Goal: Check status: Check status

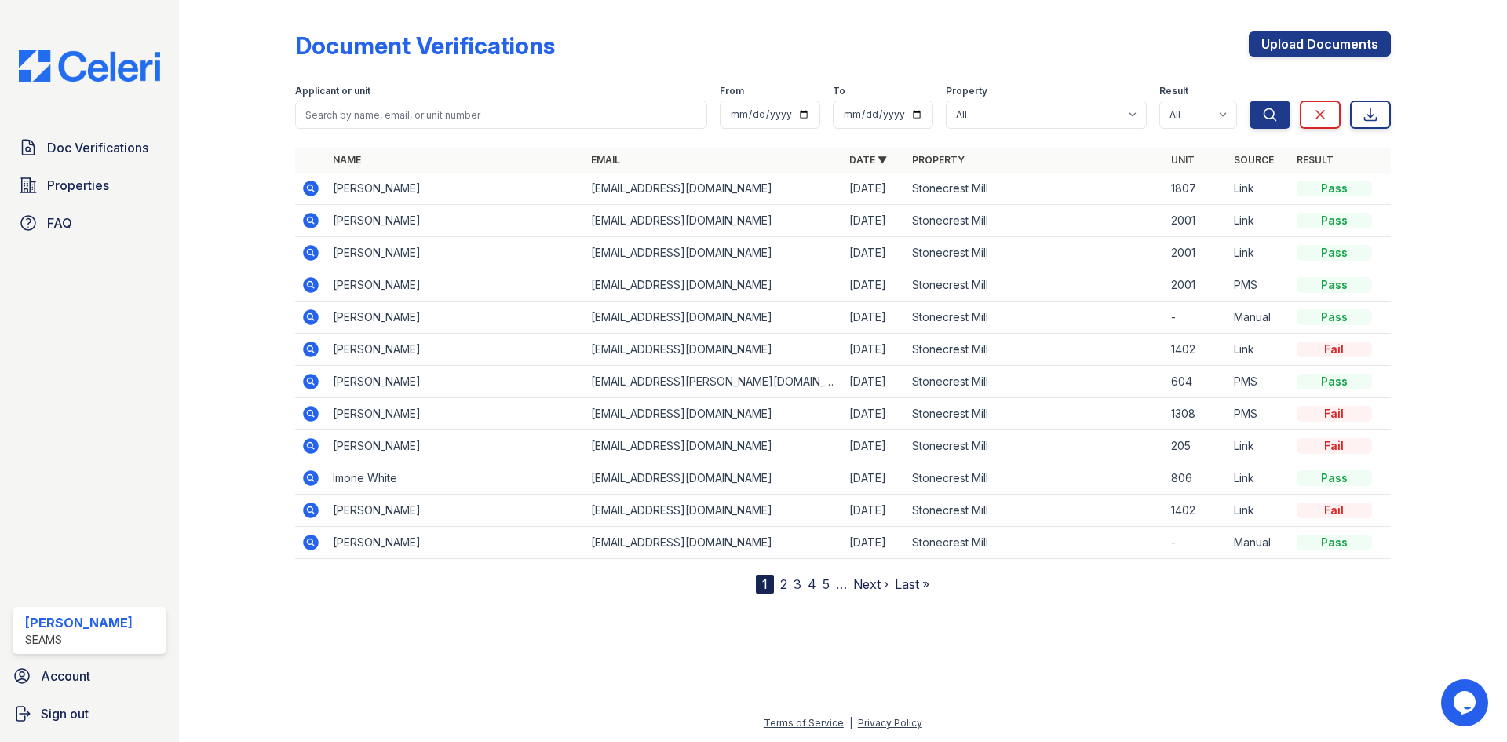
click at [302, 218] on icon at bounding box center [310, 220] width 19 height 19
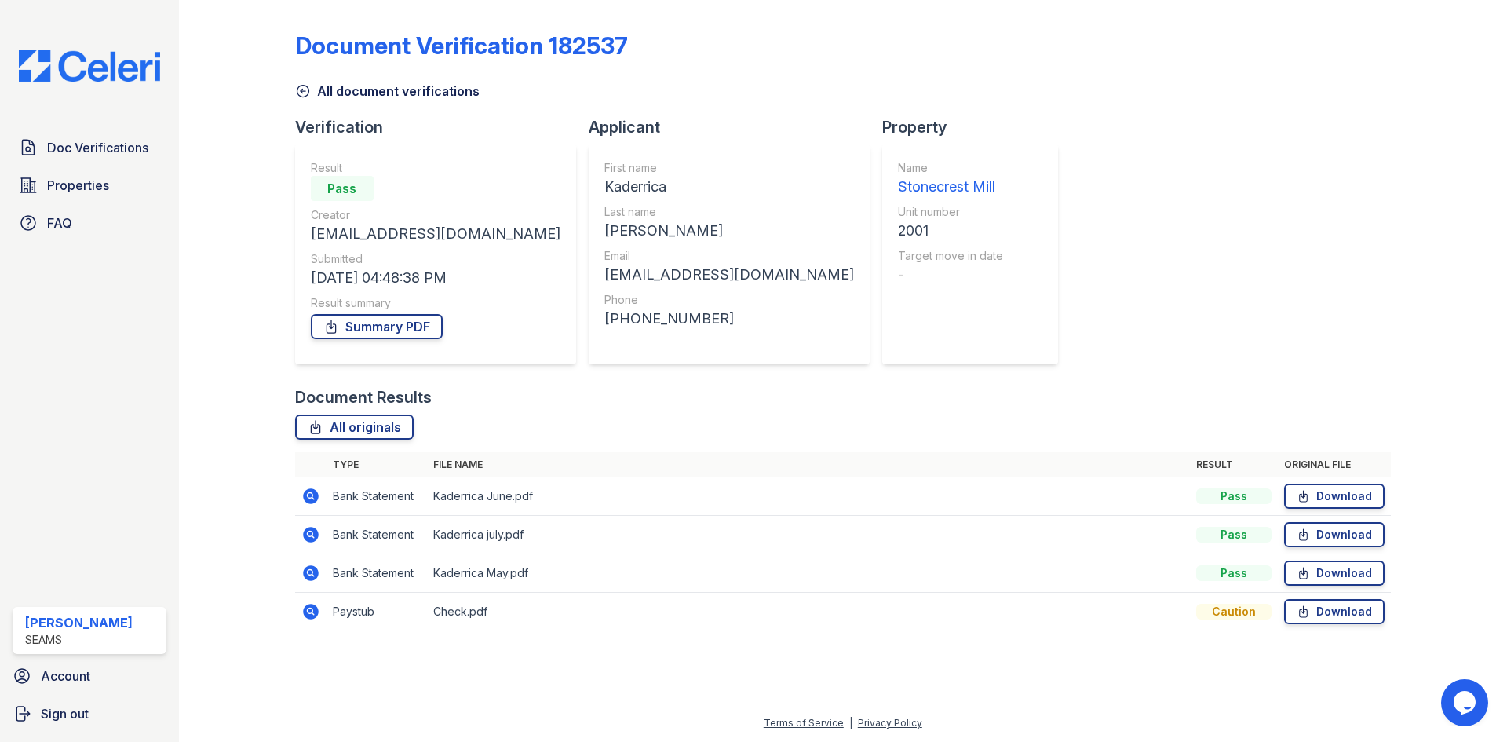
click at [310, 534] on icon at bounding box center [310, 533] width 4 height 4
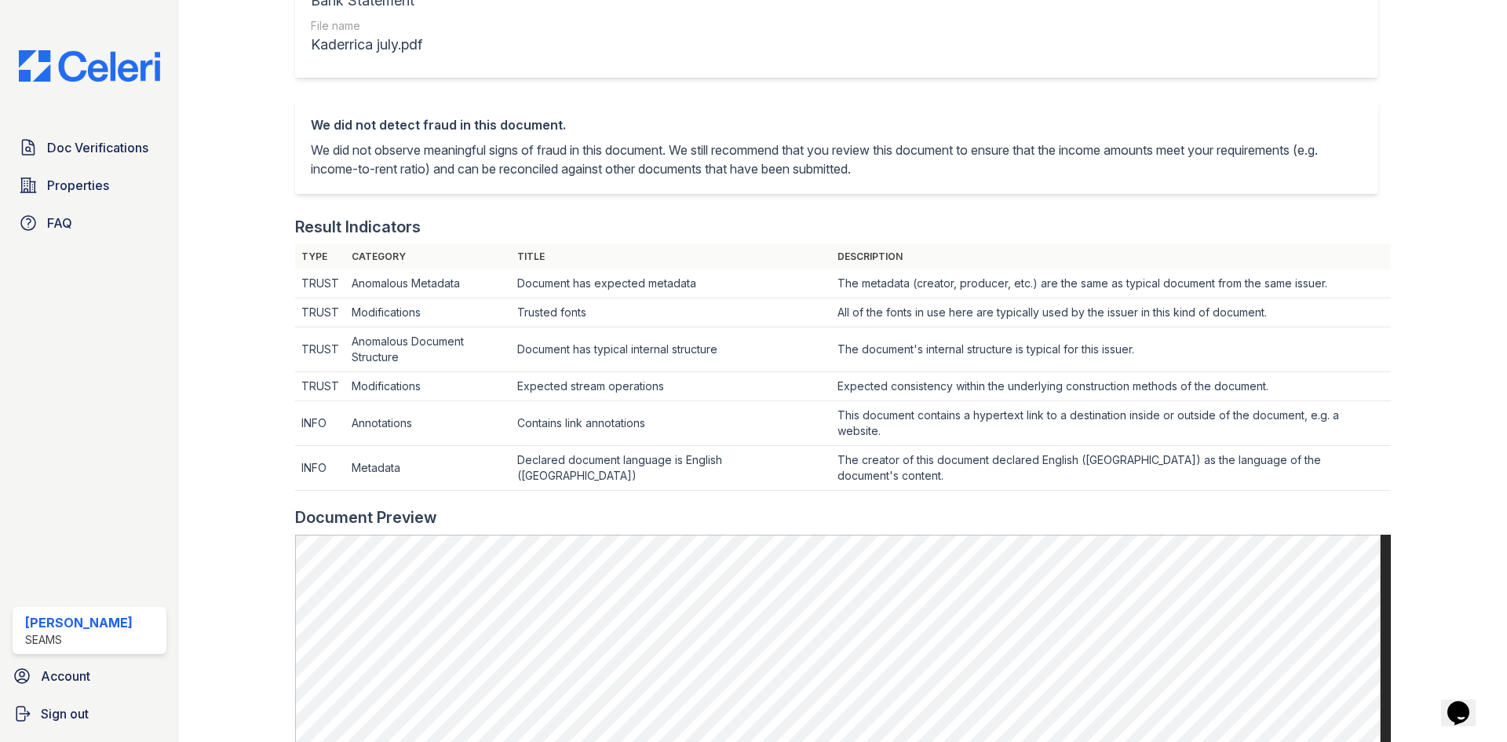
scroll to position [74, 0]
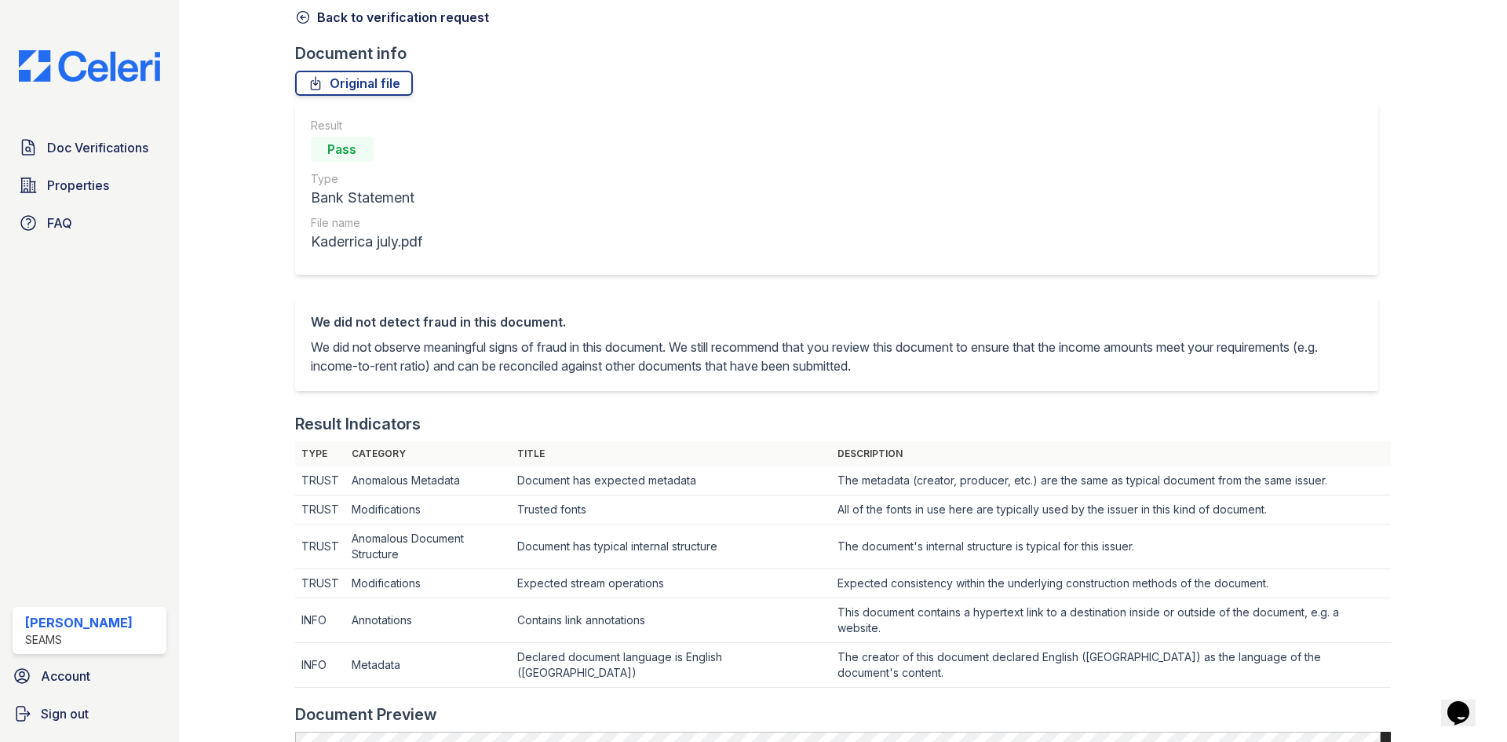
click at [332, 19] on link "Back to verification request" at bounding box center [392, 17] width 194 height 19
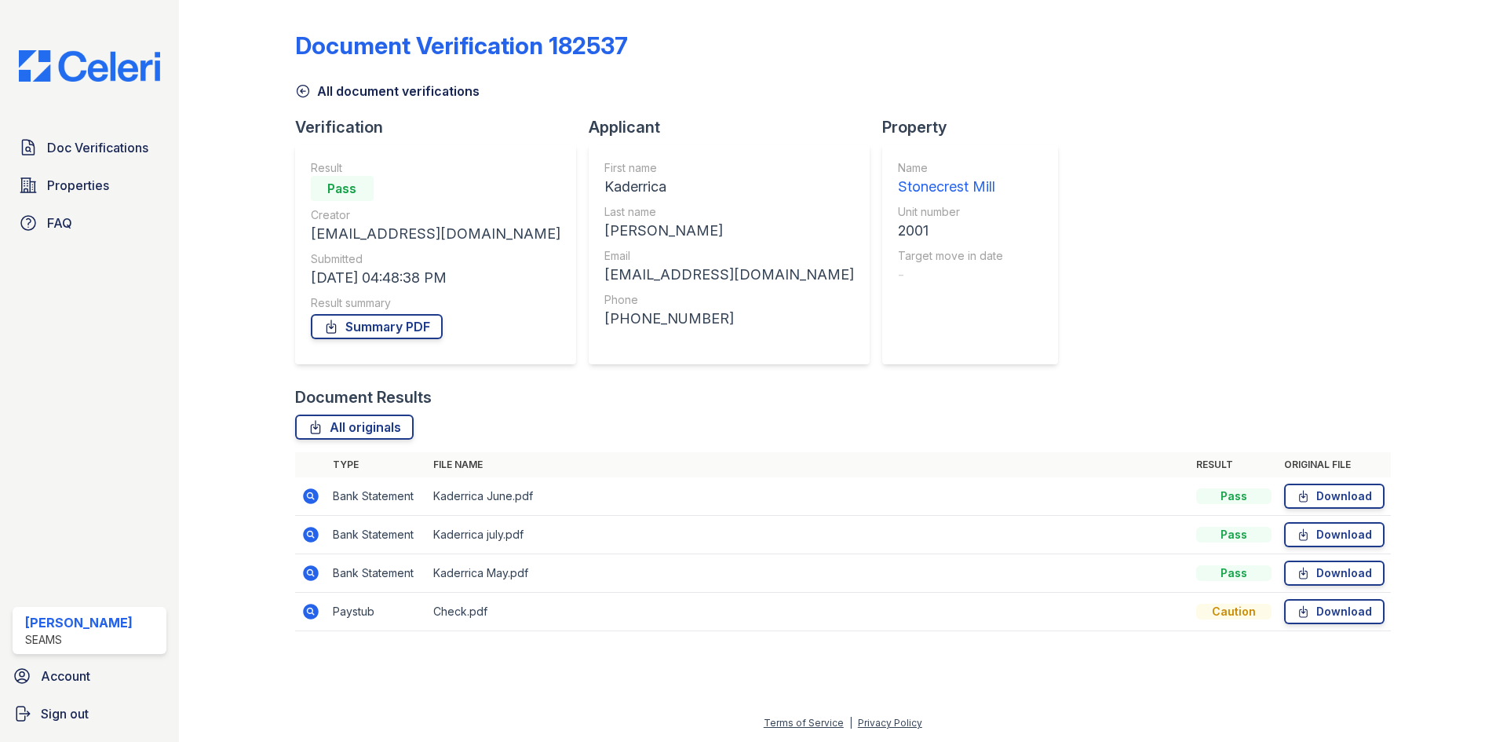
click at [301, 534] on icon at bounding box center [310, 534] width 19 height 19
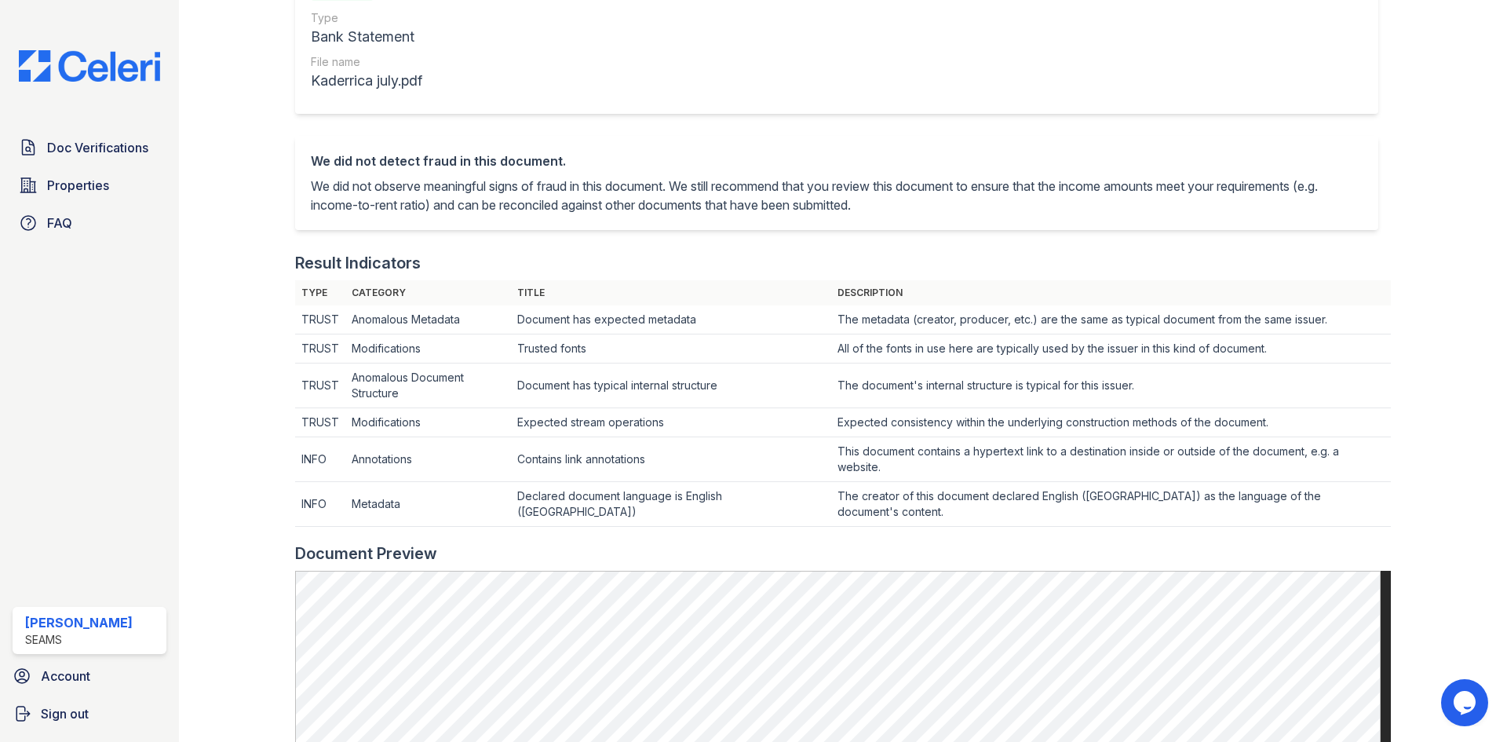
scroll to position [78, 0]
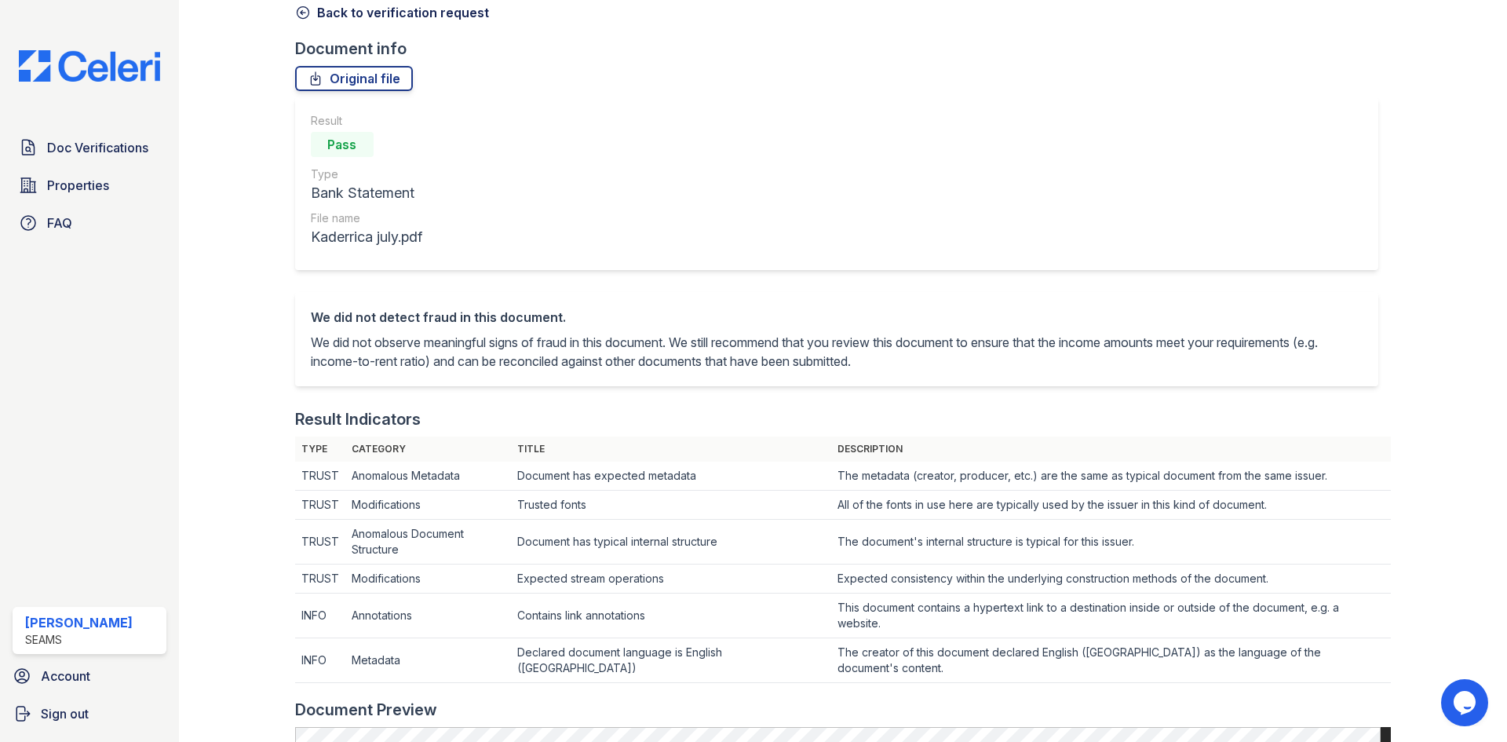
click at [304, 18] on icon at bounding box center [303, 13] width 12 height 12
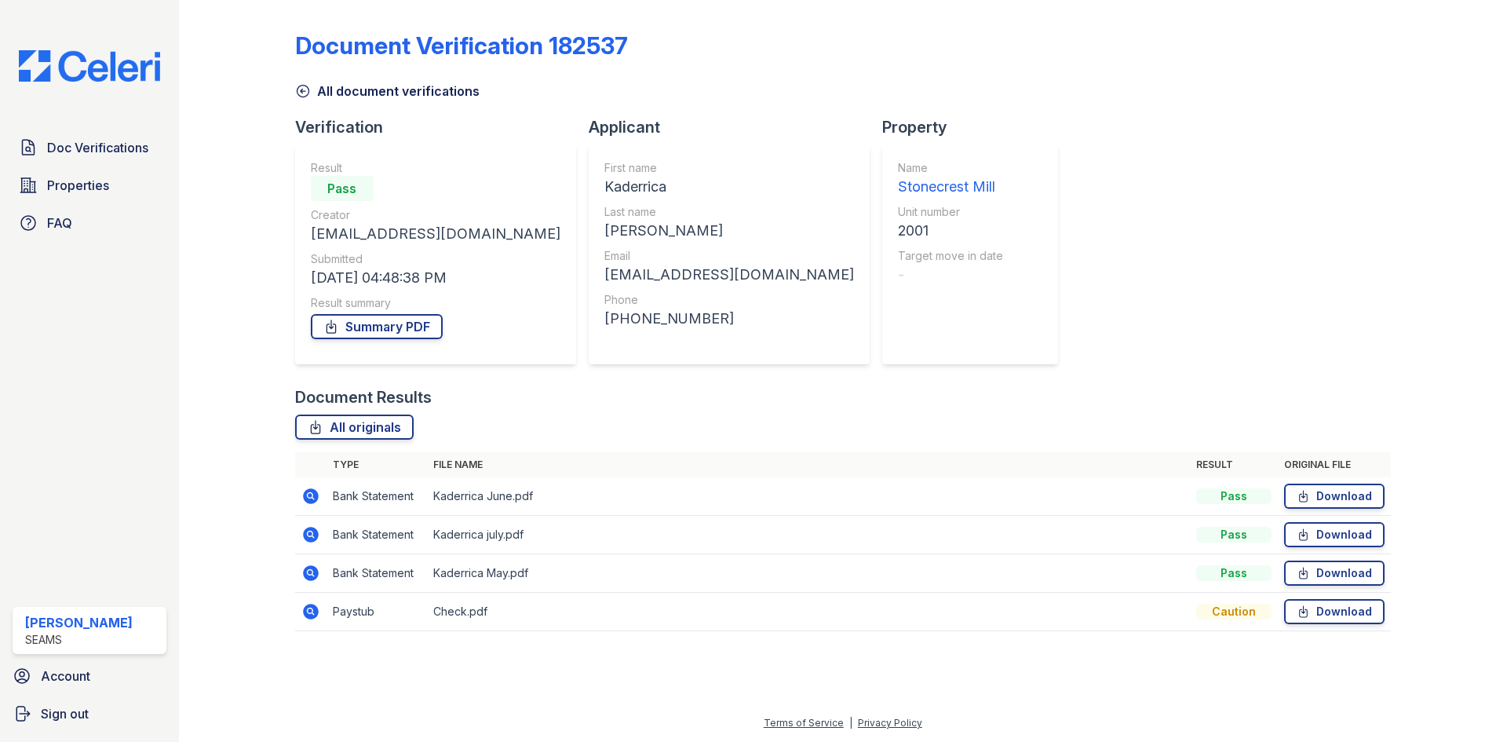
click at [326, 505] on td "Bank Statement" at bounding box center [376, 496] width 100 height 38
click at [305, 500] on icon at bounding box center [311, 496] width 16 height 16
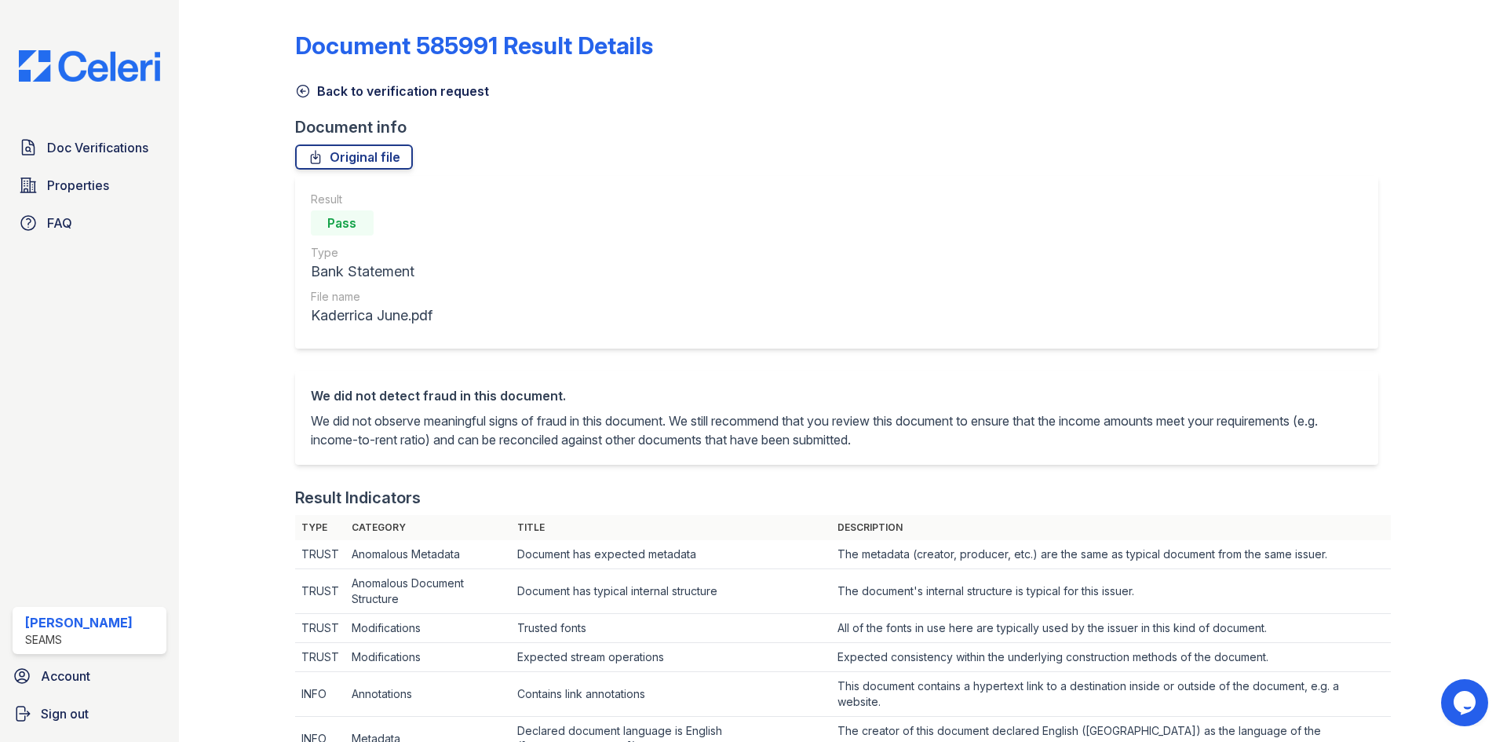
click at [351, 98] on link "Back to verification request" at bounding box center [392, 91] width 194 height 19
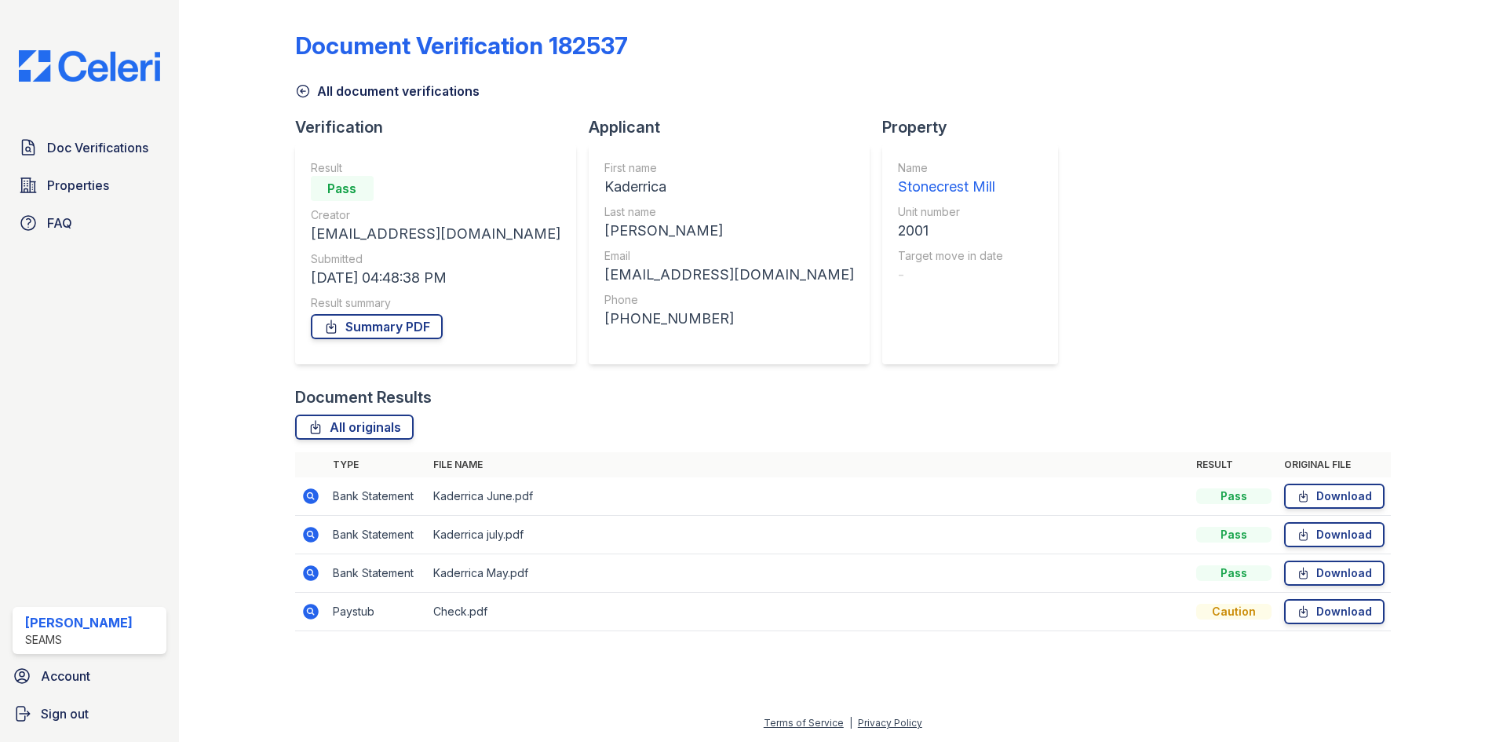
click at [307, 607] on icon at bounding box center [311, 611] width 16 height 16
